Goal: Check status

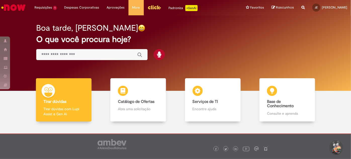
click at [0, 0] on span "Dashboards de Rotina Operacional Supply" at bounding box center [0, 0] width 0 height 0
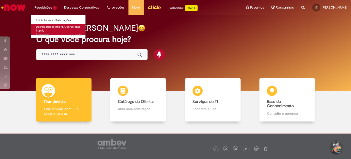
click at [53, 29] on link "Dashboards de Rotina Operacional Supply 12d atrás 12 dias atrás R13546852" at bounding box center [58, 29] width 55 height 11
click at [57, 29] on link "Dashboards de Rotina Operacional Supply 12d atrás 12 dias atrás R13546852" at bounding box center [58, 29] width 55 height 11
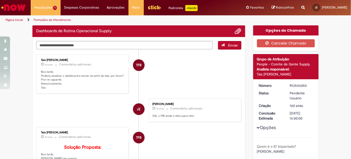
click at [77, 75] on p "Boa tarde, Poderia atualizar o dashboard e enviar um print da tela, por favor? …" at bounding box center [83, 80] width 84 height 20
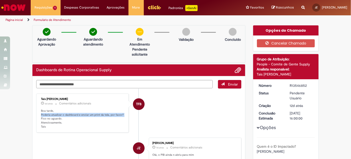
click at [15, 10] on img "Ir para a Homepage" at bounding box center [14, 8] width 26 height 10
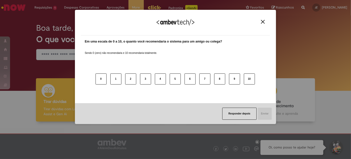
click at [263, 24] on button "Close" at bounding box center [263, 22] width 7 height 4
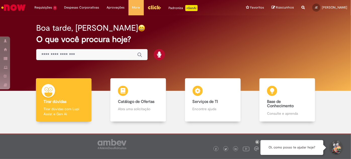
click at [260, 143] on div at bounding box center [200, 143] width 143 height 18
click at [258, 143] on icon at bounding box center [258, 142] width 2 height 3
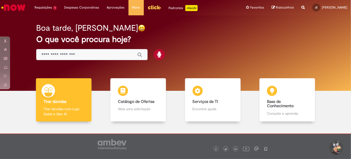
click at [21, 8] on img "Ir para a Homepage" at bounding box center [14, 8] width 26 height 10
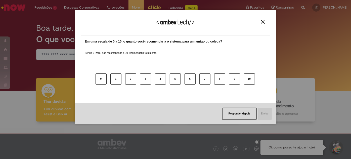
click at [264, 20] on img "Close" at bounding box center [263, 22] width 4 height 4
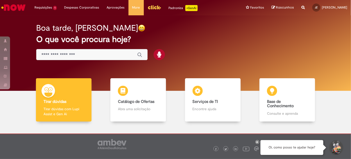
click at [259, 141] on div at bounding box center [200, 143] width 143 height 18
click at [258, 142] on icon at bounding box center [258, 142] width 2 height 3
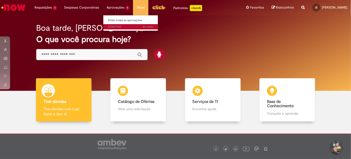
click at [109, 25] on span "4m atrás 4 minutos atrás R13577749" at bounding box center [130, 27] width 45 height 4
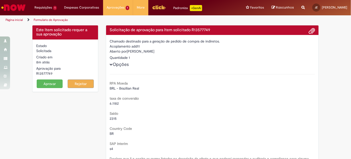
click at [18, 9] on img "Ir para a Homepage" at bounding box center [14, 8] width 26 height 10
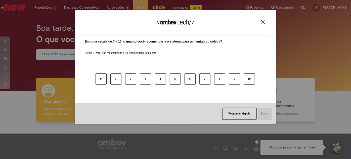
click at [260, 22] on button "Close" at bounding box center [263, 22] width 7 height 4
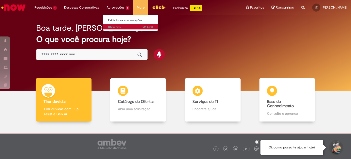
click at [123, 27] on span "10m atrás 10 minutos atrás R13577749" at bounding box center [130, 27] width 45 height 4
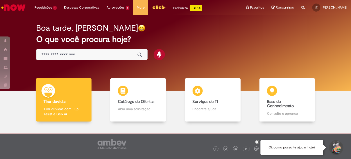
click at [258, 142] on icon at bounding box center [258, 142] width 2 height 3
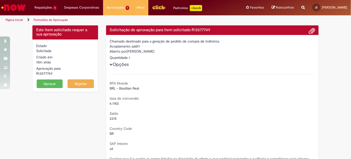
drag, startPoint x: 195, startPoint y: 94, endPoint x: 129, endPoint y: 57, distance: 75.9
click at [12, 10] on img "Ir para a Homepage" at bounding box center [14, 8] width 26 height 10
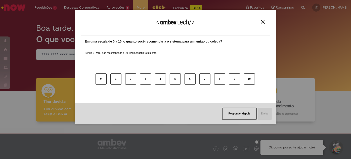
click at [264, 23] on img "Close" at bounding box center [263, 22] width 4 height 4
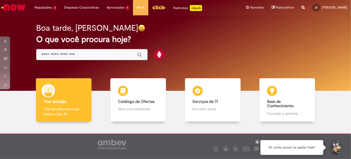
click at [257, 143] on icon at bounding box center [258, 142] width 2 height 3
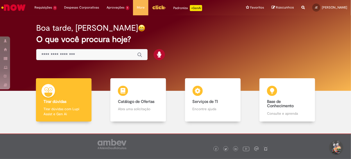
click at [22, 6] on img "Ir para a Homepage" at bounding box center [14, 8] width 26 height 10
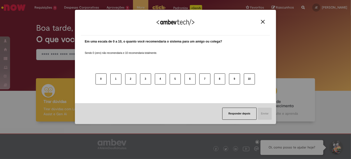
click at [262, 23] on img "Close" at bounding box center [263, 22] width 4 height 4
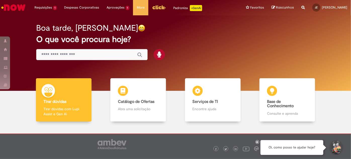
click at [16, 4] on img "Ir para a Homepage" at bounding box center [14, 8] width 26 height 10
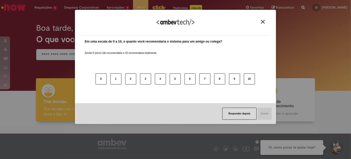
click at [264, 21] on img "Close" at bounding box center [263, 22] width 4 height 4
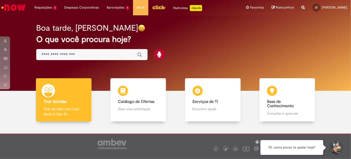
click at [257, 142] on icon at bounding box center [258, 142] width 2 height 3
